Goal: Book appointment/travel/reservation

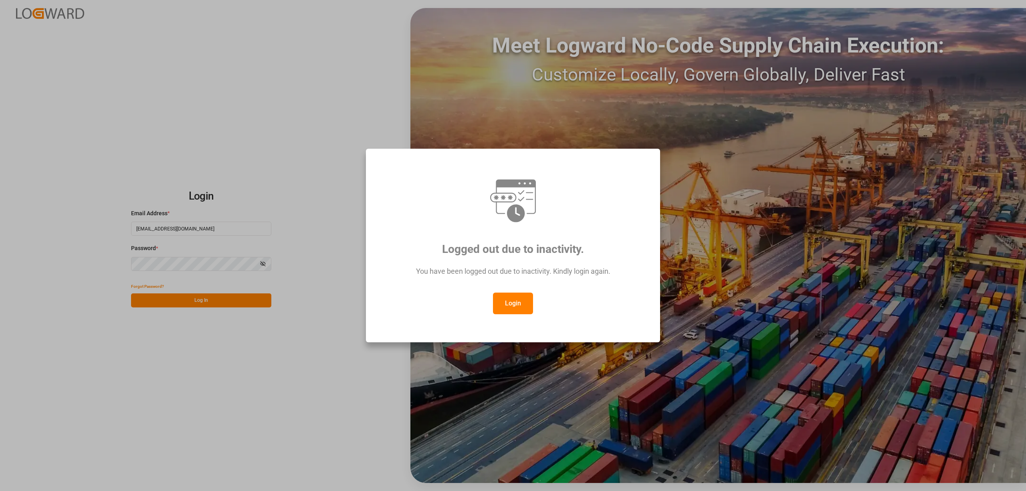
click at [506, 304] on button "Login" at bounding box center [513, 304] width 40 height 22
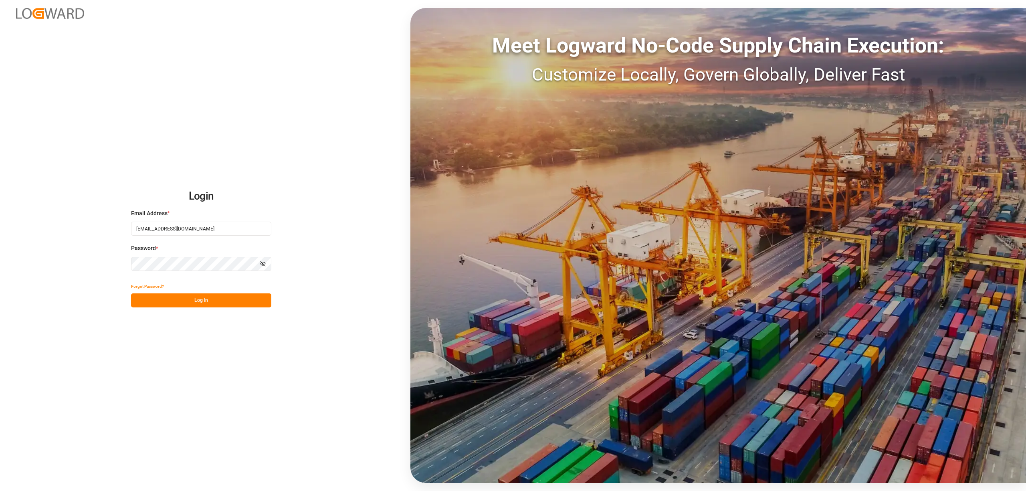
click at [194, 305] on button "Log In" at bounding box center [201, 300] width 140 height 14
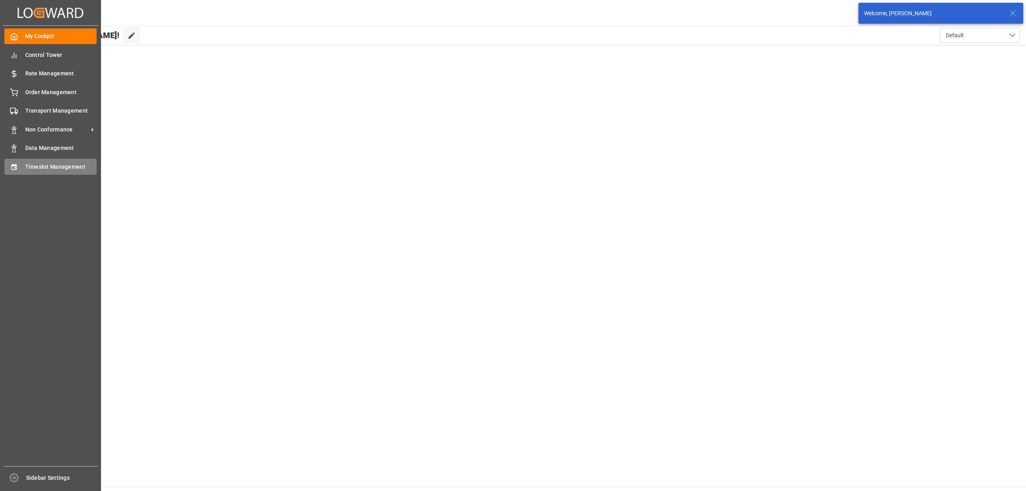
click at [45, 170] on div "Timeslot Management Timeslot Management" at bounding box center [50, 167] width 92 height 16
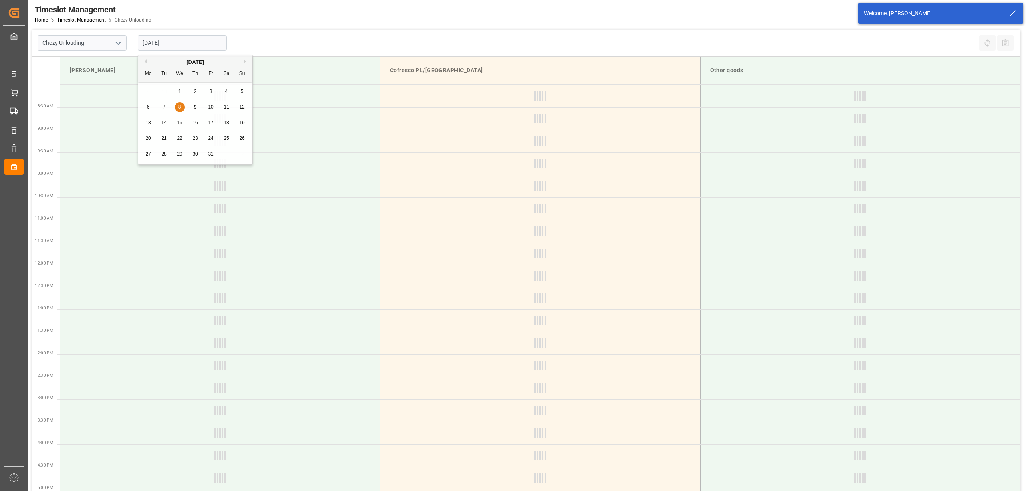
click at [178, 42] on input "[DATE]" at bounding box center [182, 42] width 89 height 15
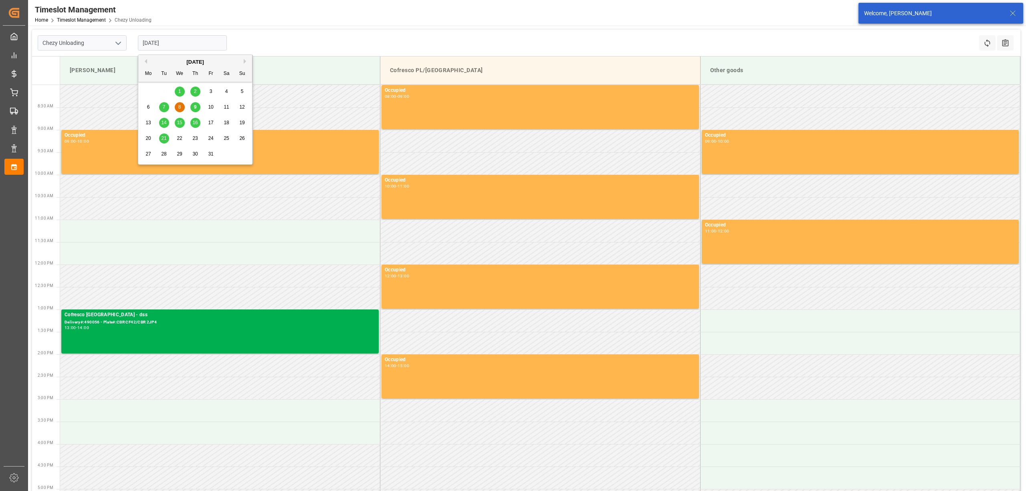
click at [197, 121] on span "16" at bounding box center [194, 123] width 5 height 6
type input "[DATE]"
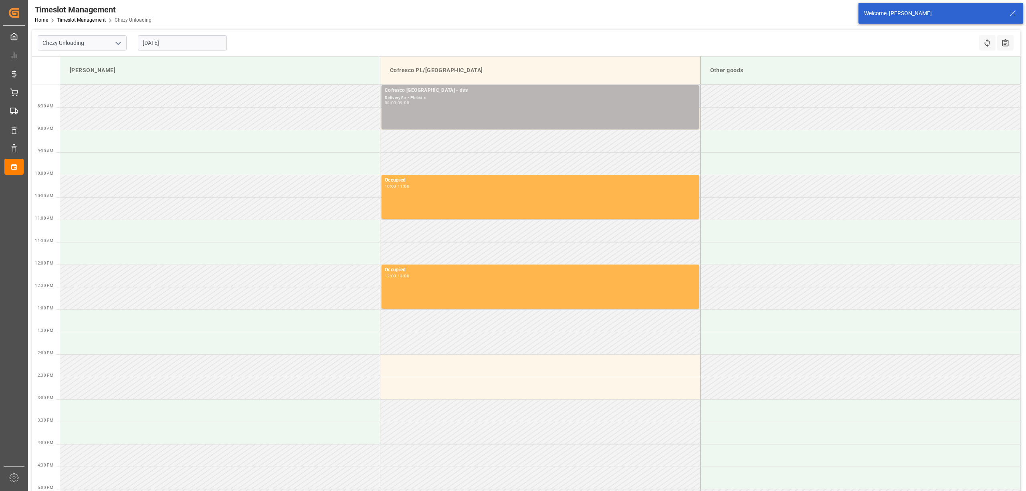
click at [443, 111] on div "Cofresco [GEOGRAPHIC_DATA] - dss Delivery#:x - Plate#:x 08:00 - 09:00" at bounding box center [540, 107] width 311 height 41
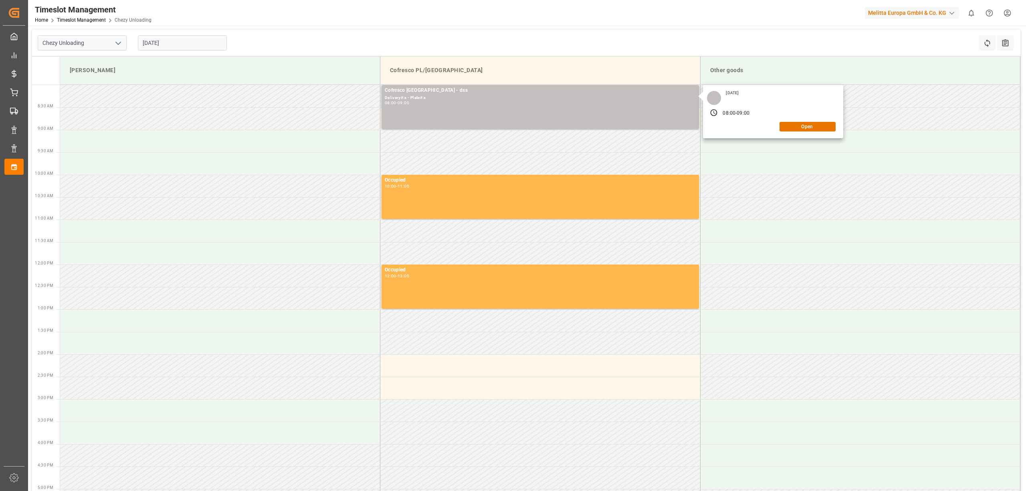
click at [820, 131] on div "[DATE] 08:00 - 09:00 Open" at bounding box center [773, 111] width 140 height 53
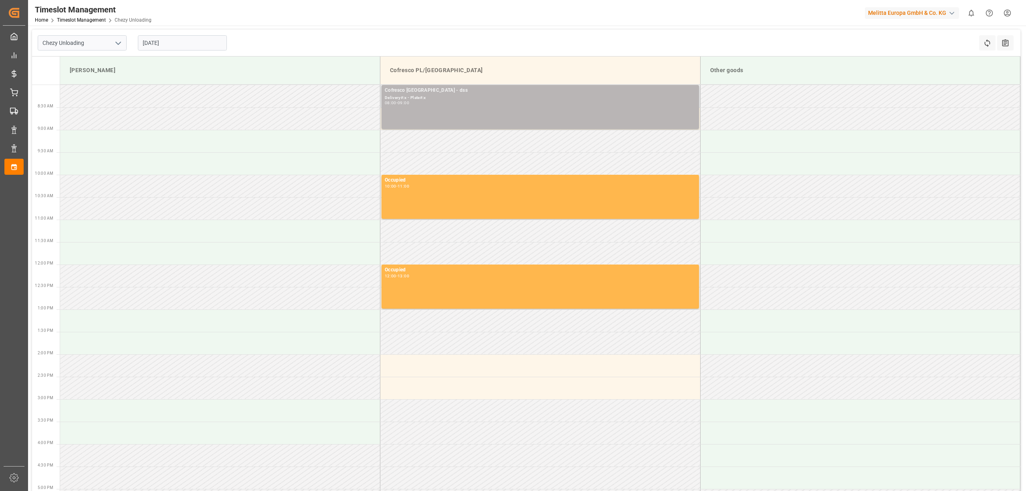
click at [560, 87] on div "Cofresco [GEOGRAPHIC_DATA] - dss" at bounding box center [540, 91] width 311 height 8
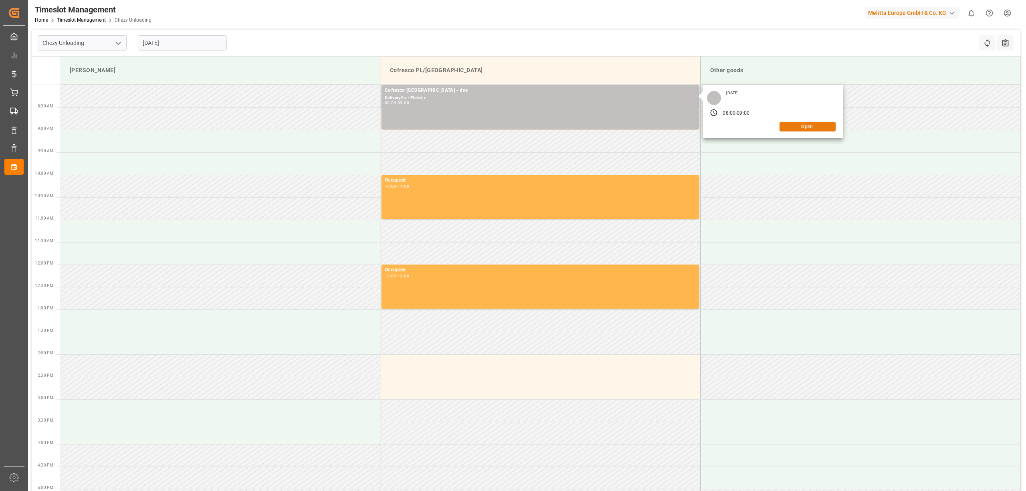
click at [813, 130] on button "Open" at bounding box center [808, 127] width 56 height 10
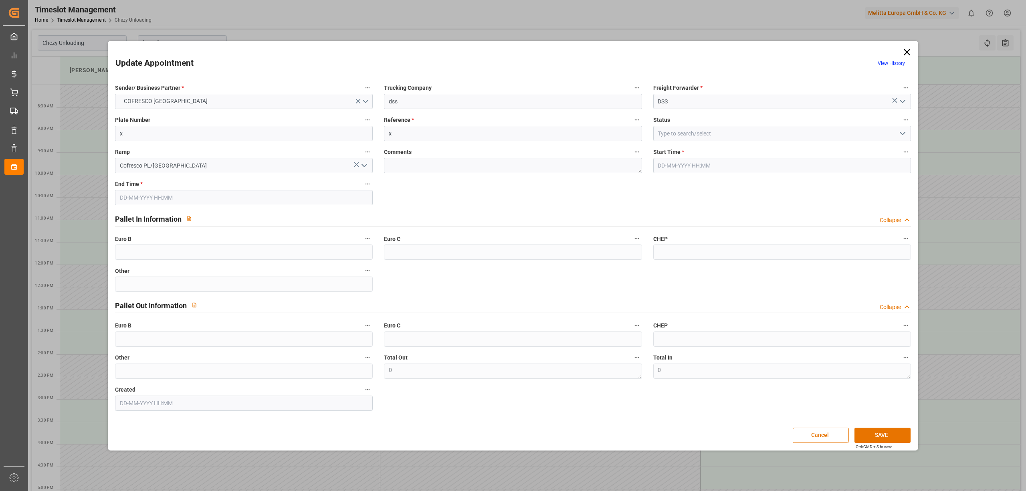
type input "[DATE] 08:00"
type input "[DATE] 09:00"
type input "[DATE] 07:10"
click at [394, 137] on input "x" at bounding box center [513, 133] width 258 height 15
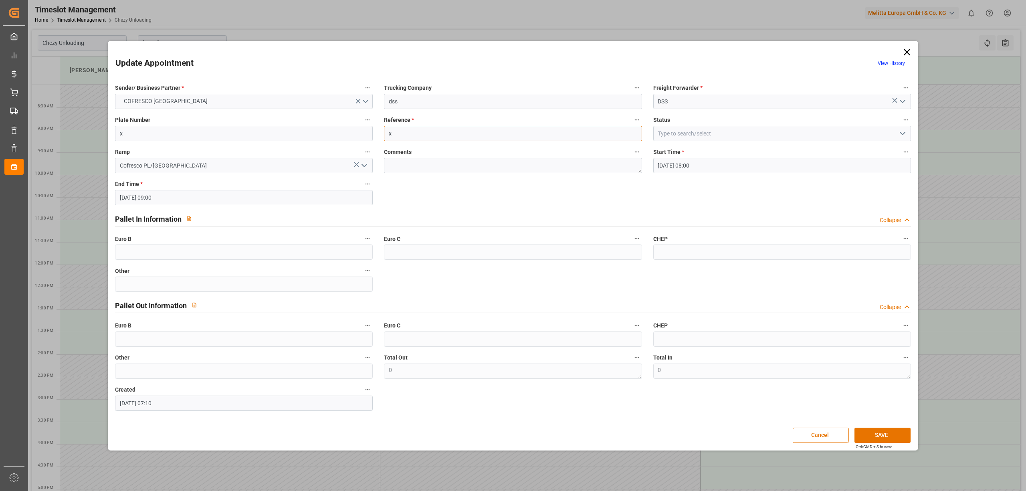
paste input "490281"
type input "490281"
click at [887, 435] on button "SAVE" at bounding box center [883, 435] width 56 height 15
